Goal: Task Accomplishment & Management: Manage account settings

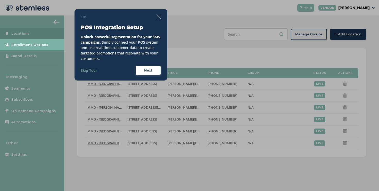
click at [157, 16] on img at bounding box center [159, 16] width 5 height 5
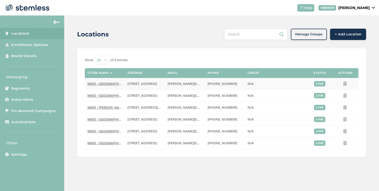
click at [108, 82] on span "MMD - [GEOGRAPHIC_DATA]" at bounding box center [109, 83] width 45 height 5
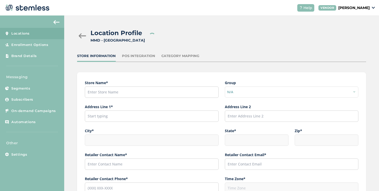
type input "MMD - [GEOGRAPHIC_DATA]"
type input "[STREET_ADDRESS]"
type input "[GEOGRAPHIC_DATA]"
type input "NJ"
type input "07306"
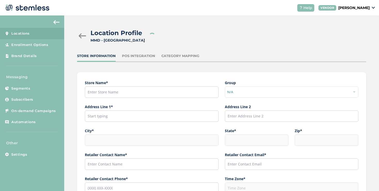
type input "[PERSON_NAME]"
type input "[PERSON_NAME][EMAIL_ADDRESS][DOMAIN_NAME]"
type input "[PHONE_NUMBER]"
type input "America/New_York"
type input "MMD"
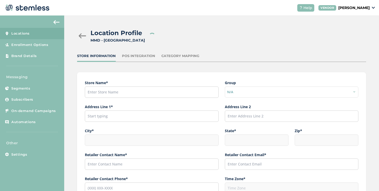
type input "[URL][DOMAIN_NAME]"
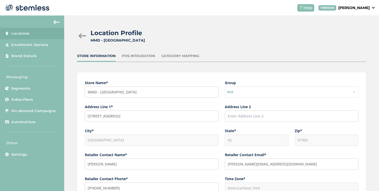
click at [83, 34] on div at bounding box center [82, 35] width 10 height 5
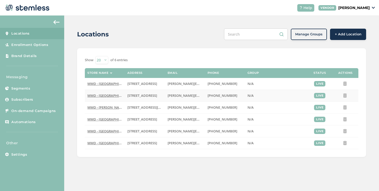
click at [108, 95] on span "MMD - [GEOGRAPHIC_DATA]" at bounding box center [109, 95] width 45 height 5
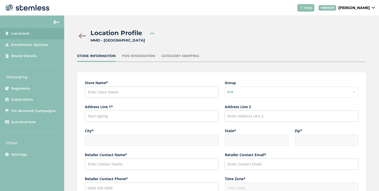
type input "MMD - [GEOGRAPHIC_DATA]"
type input "[STREET_ADDRESS]"
type input "[GEOGRAPHIC_DATA]"
type input "CA"
type input "90028"
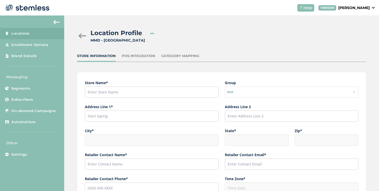
type input "[PERSON_NAME]"
type input "[PERSON_NAME][EMAIL_ADDRESS][DOMAIN_NAME]"
type input "[PHONE_NUMBER]"
type input "America/Los_Angeles"
type input "MMD - [GEOGRAPHIC_DATA]"
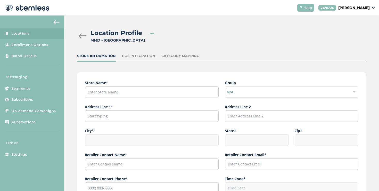
type input "[URL][DOMAIN_NAME]"
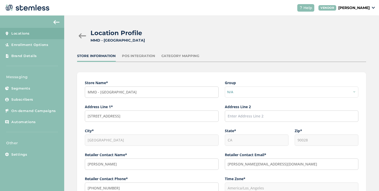
click at [84, 36] on div at bounding box center [82, 35] width 10 height 5
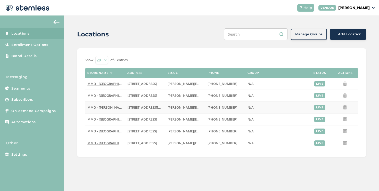
click at [93, 104] on td "MMD - [PERSON_NAME]" at bounding box center [105, 107] width 40 height 12
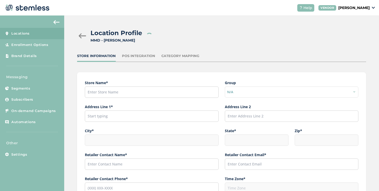
type input "MMD - [PERSON_NAME]"
type input "[STREET_ADDRESS][US_STATE]"
type input "Marina del Rey"
type input "CA"
type input "90292"
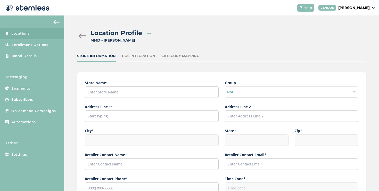
type input "[PERSON_NAME]"
type input "[PERSON_NAME][EMAIL_ADDRESS][DOMAIN_NAME]"
type input "[PHONE_NUMBER]"
type input "America/Los_Angeles"
type input "MMD - [PERSON_NAME]"
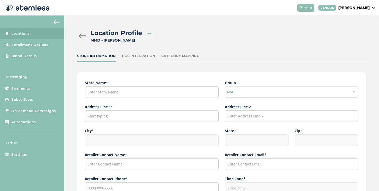
type input "[URL][DOMAIN_NAME]"
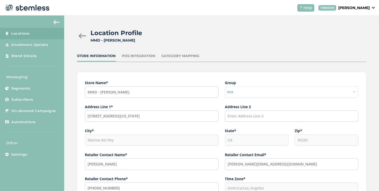
click at [83, 33] on div at bounding box center [82, 35] width 10 height 5
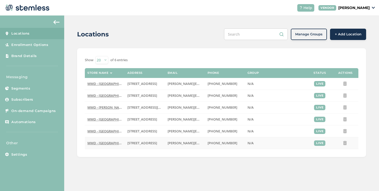
click at [114, 142] on span "MMD - [GEOGRAPHIC_DATA]" at bounding box center [109, 143] width 45 height 5
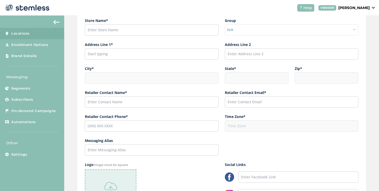
scroll to position [152, 0]
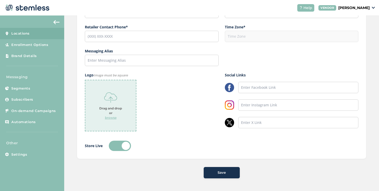
type input "MMD - [GEOGRAPHIC_DATA]"
type input "[STREET_ADDRESS]"
type input "[GEOGRAPHIC_DATA]"
type input "CA"
type input "94063"
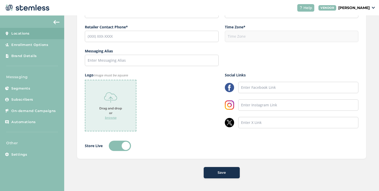
type input "[PERSON_NAME]"
type input "[PERSON_NAME][EMAIL_ADDRESS][DOMAIN_NAME]"
type input "[PHONE_NUMBER]"
type input "America/Los_Angeles"
type input "MMD - [GEOGRAPHIC_DATA]"
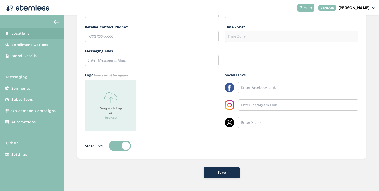
type input "[URL][DOMAIN_NAME]"
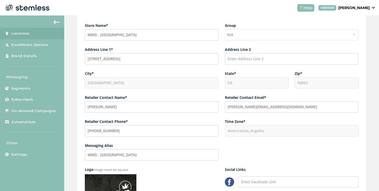
scroll to position [0, 0]
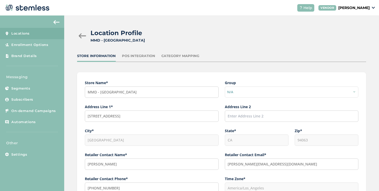
click at [85, 35] on div at bounding box center [82, 35] width 10 height 5
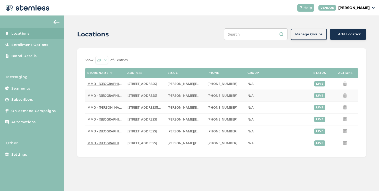
click at [116, 96] on span "MMD - [GEOGRAPHIC_DATA]" at bounding box center [109, 95] width 45 height 5
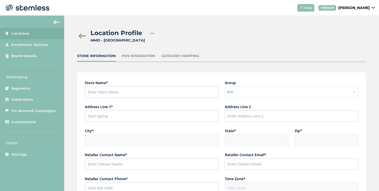
type input "MMD - [GEOGRAPHIC_DATA]"
type input "[STREET_ADDRESS]"
type input "[GEOGRAPHIC_DATA]"
type input "CA"
type input "90028"
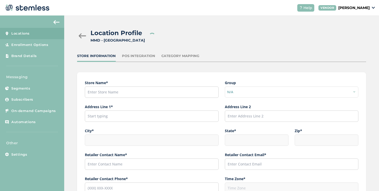
type input "[PERSON_NAME]"
type input "[PERSON_NAME][EMAIL_ADDRESS][DOMAIN_NAME]"
type input "[PHONE_NUMBER]"
type input "America/Los_Angeles"
type input "MMD - [GEOGRAPHIC_DATA]"
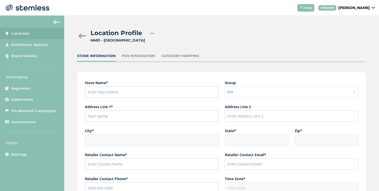
type input "[URL][DOMAIN_NAME]"
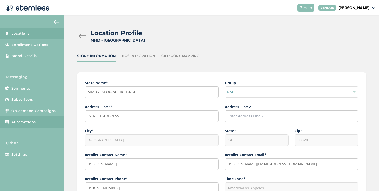
click at [40, 118] on link "Automations" at bounding box center [32, 121] width 64 height 11
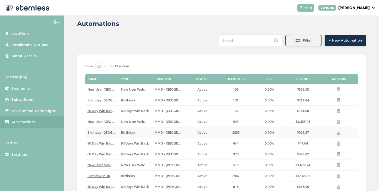
scroll to position [12, 0]
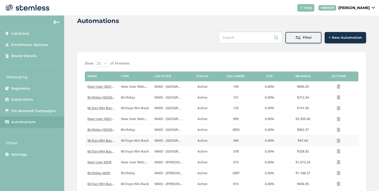
click at [108, 142] on span "90 Day Win Back Hollywood" at bounding box center [109, 140] width 45 height 5
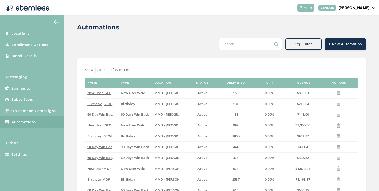
scroll to position [10, 0]
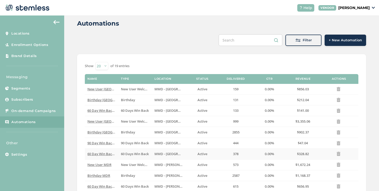
click at [103, 153] on span "60 Day Win Back Hollywood" at bounding box center [109, 153] width 45 height 5
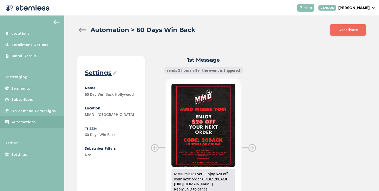
scroll to position [10, 0]
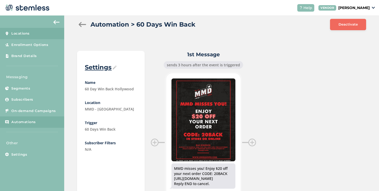
click at [56, 33] on link "Locations" at bounding box center [32, 33] width 64 height 11
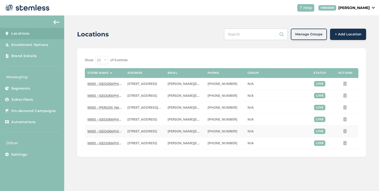
click at [113, 130] on span "MMD - [GEOGRAPHIC_DATA]" at bounding box center [109, 131] width 45 height 5
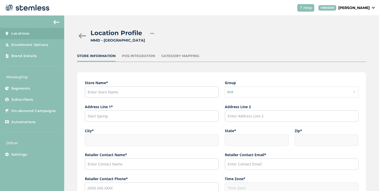
type input "MMD - [GEOGRAPHIC_DATA]"
type input "[STREET_ADDRESS]"
type input "[GEOGRAPHIC_DATA]"
type input "CA"
type input "90806"
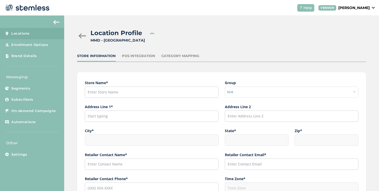
type input "[PERSON_NAME]"
type input "[PERSON_NAME][EMAIL_ADDRESS][DOMAIN_NAME]"
type input "[PHONE_NUMBER]"
type input "America/Los_Angeles"
type input "MMD - [GEOGRAPHIC_DATA]"
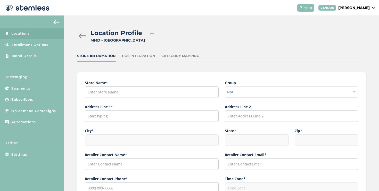
type input "[URL][DOMAIN_NAME]"
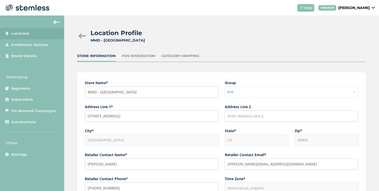
click at [85, 34] on div at bounding box center [82, 35] width 10 height 5
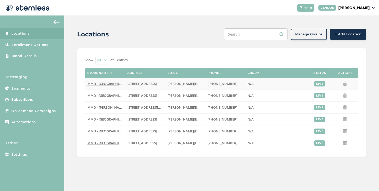
click at [95, 84] on span "MMD - [GEOGRAPHIC_DATA]" at bounding box center [109, 83] width 45 height 5
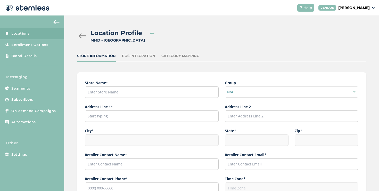
type input "MMD - [GEOGRAPHIC_DATA]"
type input "[STREET_ADDRESS]"
type input "[GEOGRAPHIC_DATA]"
type input "NJ"
type input "07306"
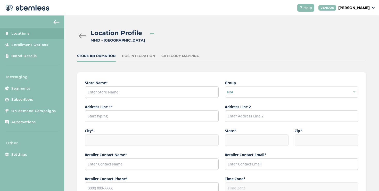
type input "[PERSON_NAME]"
type input "[PERSON_NAME][EMAIL_ADDRESS][DOMAIN_NAME]"
type input "[PHONE_NUMBER]"
type input "America/New_York"
type input "MMD"
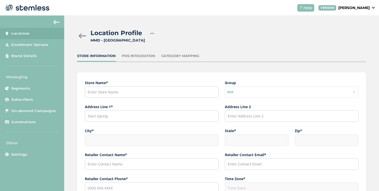
type input "[URL][DOMAIN_NAME]"
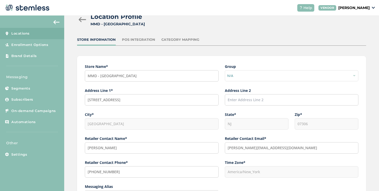
scroll to position [22, 0]
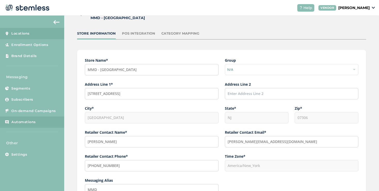
click at [52, 125] on link "Automations" at bounding box center [32, 121] width 64 height 11
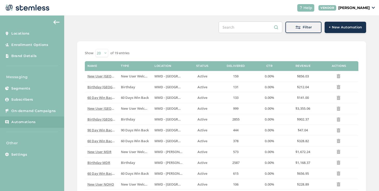
click at [296, 31] on button "Filter" at bounding box center [303, 27] width 36 height 11
click at [292, 30] on div "Filter" at bounding box center [304, 27] width 28 height 5
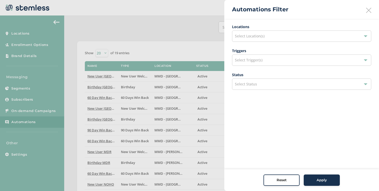
click at [278, 39] on div "Select Location(s)" at bounding box center [301, 35] width 139 height 11
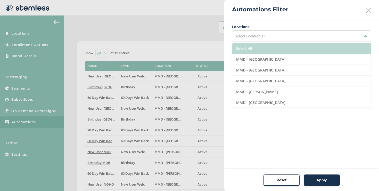
click at [266, 48] on li "Select All" at bounding box center [301, 48] width 139 height 11
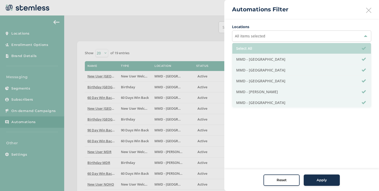
click at [266, 48] on li "Select All" at bounding box center [301, 48] width 139 height 11
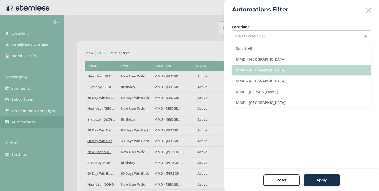
click at [267, 72] on li "MMD - [GEOGRAPHIC_DATA]" at bounding box center [301, 70] width 139 height 11
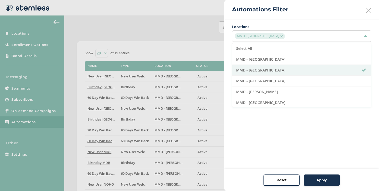
click at [319, 175] on button "Apply" at bounding box center [322, 179] width 36 height 11
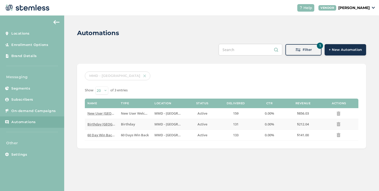
click at [107, 125] on span "Birthday [GEOGRAPHIC_DATA]" at bounding box center [111, 124] width 49 height 5
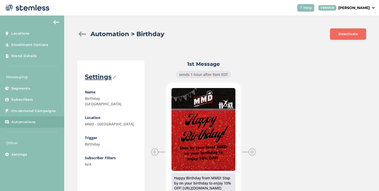
click at [82, 33] on div at bounding box center [82, 33] width 10 height 5
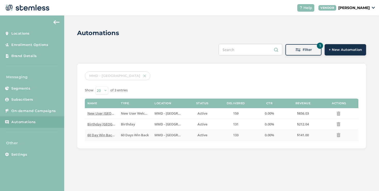
click at [95, 134] on span "60 Day Win Back [GEOGRAPHIC_DATA]" at bounding box center [117, 135] width 61 height 5
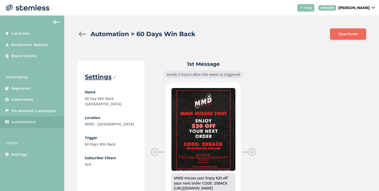
drag, startPoint x: 240, startPoint y: 77, endPoint x: 201, endPoint y: 76, distance: 38.4
click at [201, 76] on div "sends 3 hours after the event is triggered" at bounding box center [203, 74] width 79 height 7
copy div "the event is triggered"
click at [79, 34] on div at bounding box center [82, 33] width 10 height 5
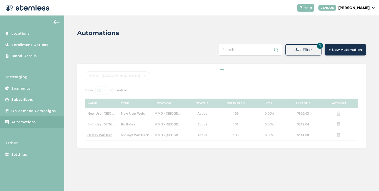
click at [295, 52] on div "Filter" at bounding box center [304, 49] width 28 height 5
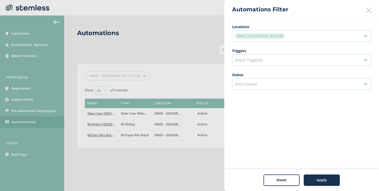
click at [280, 36] on img at bounding box center [281, 36] width 3 height 3
click at [255, 56] on div "Select Trigger(s)" at bounding box center [301, 59] width 139 height 11
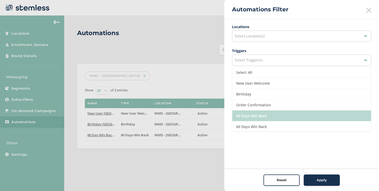
click at [254, 111] on li "90 Days Win Back" at bounding box center [301, 115] width 139 height 11
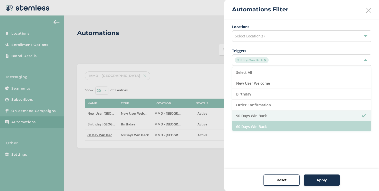
click at [254, 126] on li "60 Days Win Back" at bounding box center [301, 126] width 139 height 11
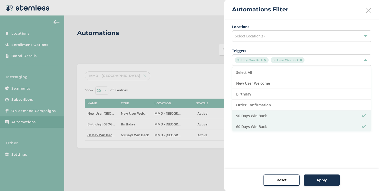
click at [310, 180] on div "Apply" at bounding box center [322, 179] width 28 height 5
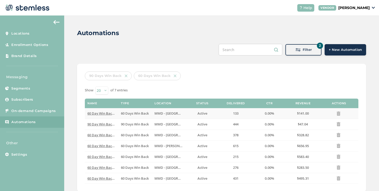
click at [105, 115] on span "60 Day Win Back [GEOGRAPHIC_DATA]" at bounding box center [117, 113] width 61 height 5
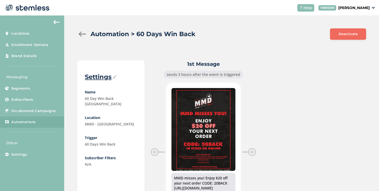
click at [83, 32] on div at bounding box center [82, 33] width 10 height 5
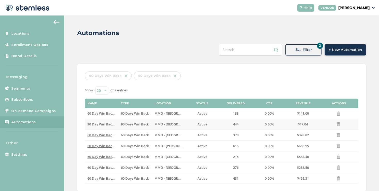
click at [98, 125] on span "90 Day Win Back Hollywood" at bounding box center [109, 124] width 45 height 5
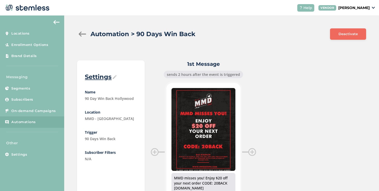
click at [82, 35] on div at bounding box center [82, 33] width 10 height 5
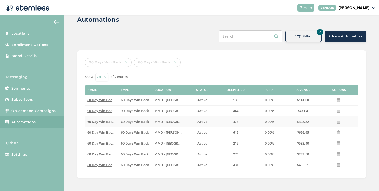
scroll to position [13, 0]
click at [104, 111] on span "90 Day Win Back Hollywood" at bounding box center [109, 110] width 45 height 5
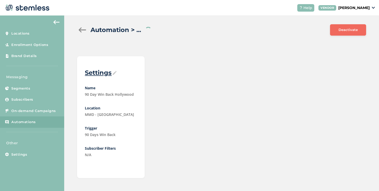
scroll to position [13, 0]
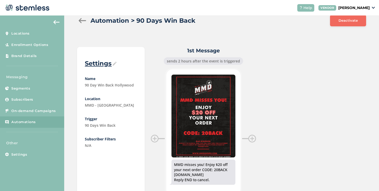
click at [83, 22] on div at bounding box center [82, 20] width 10 height 5
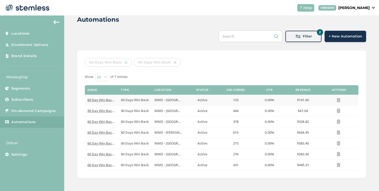
click at [96, 100] on span "60 Day Win Back [GEOGRAPHIC_DATA]" at bounding box center [117, 99] width 61 height 5
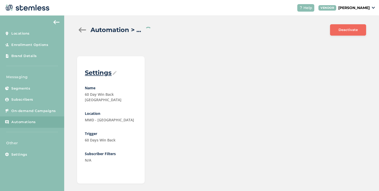
scroll to position [13, 0]
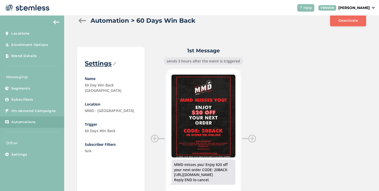
click at [54, 118] on link "Automations" at bounding box center [32, 121] width 64 height 11
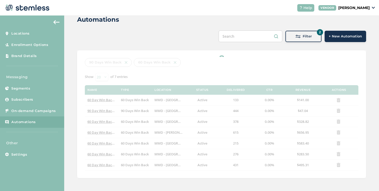
click at [311, 39] on button "2 Filter" at bounding box center [303, 36] width 36 height 11
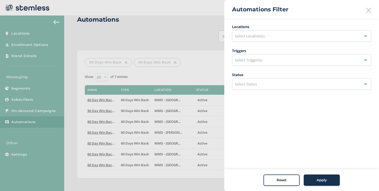
click at [308, 40] on div "Select Location(s)" at bounding box center [301, 35] width 139 height 11
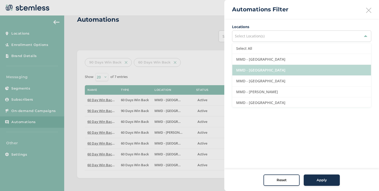
click at [273, 73] on li "MMD - [GEOGRAPHIC_DATA]" at bounding box center [301, 70] width 139 height 11
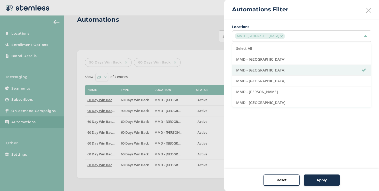
click at [311, 179] on div "Apply" at bounding box center [322, 179] width 28 height 5
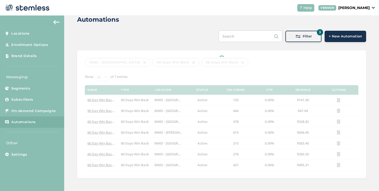
click at [293, 40] on div "Automations 3 Filter + New Automation MMD - [GEOGRAPHIC_DATA] 90 Days Win Back …" at bounding box center [221, 96] width 315 height 189
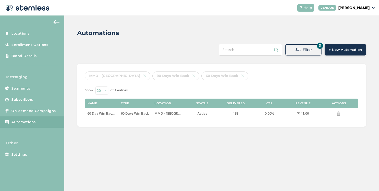
click at [297, 52] on button "3 Filter" at bounding box center [303, 49] width 36 height 11
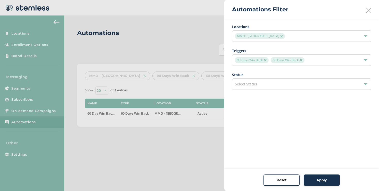
click at [109, 115] on div at bounding box center [189, 95] width 379 height 191
click at [109, 114] on div at bounding box center [189, 95] width 379 height 191
click at [365, 11] on div "Automations Filter" at bounding box center [301, 9] width 155 height 19
click at [366, 11] on icon at bounding box center [368, 10] width 5 height 5
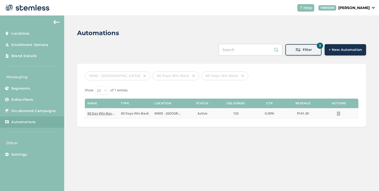
click at [115, 111] on span "60 Day Win Back [GEOGRAPHIC_DATA]" at bounding box center [117, 113] width 61 height 5
